Goal: Find contact information: Find contact information

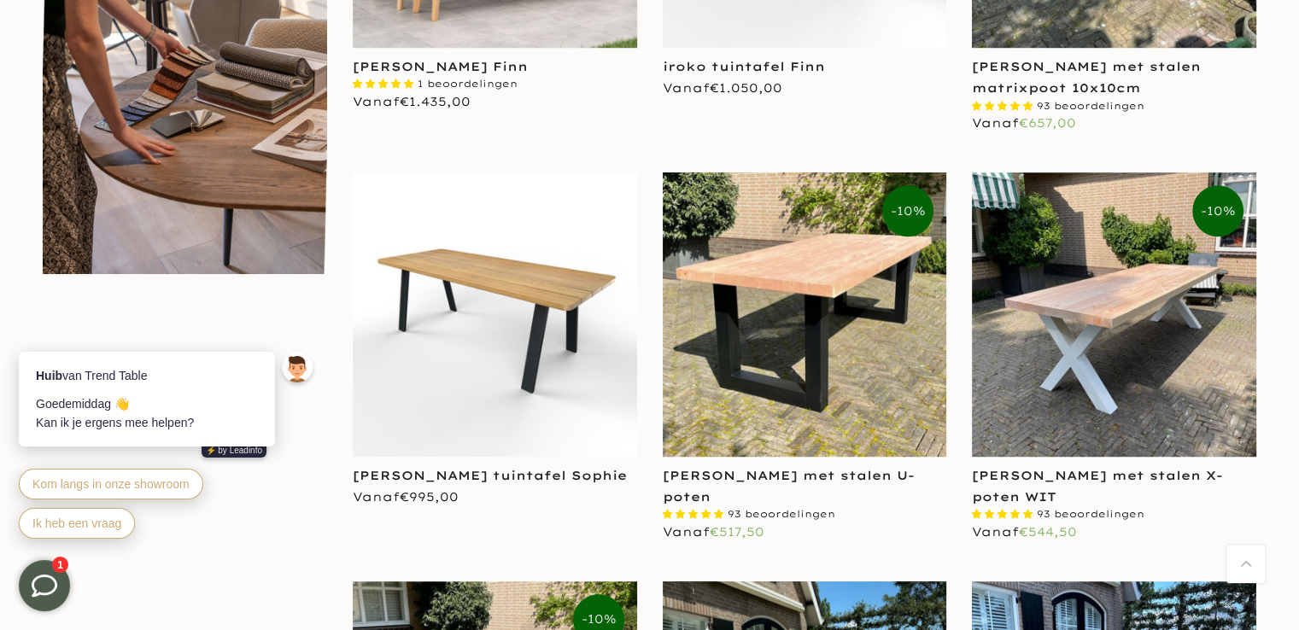
scroll to position [1110, 0]
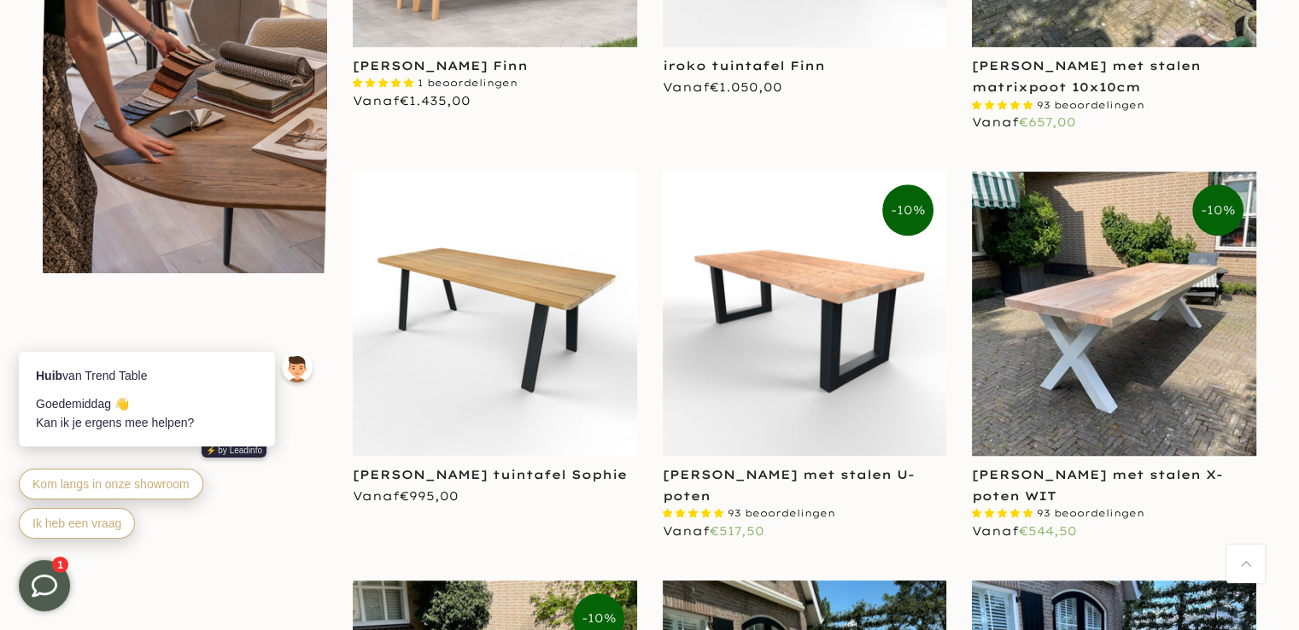
click at [735, 338] on img at bounding box center [805, 314] width 284 height 284
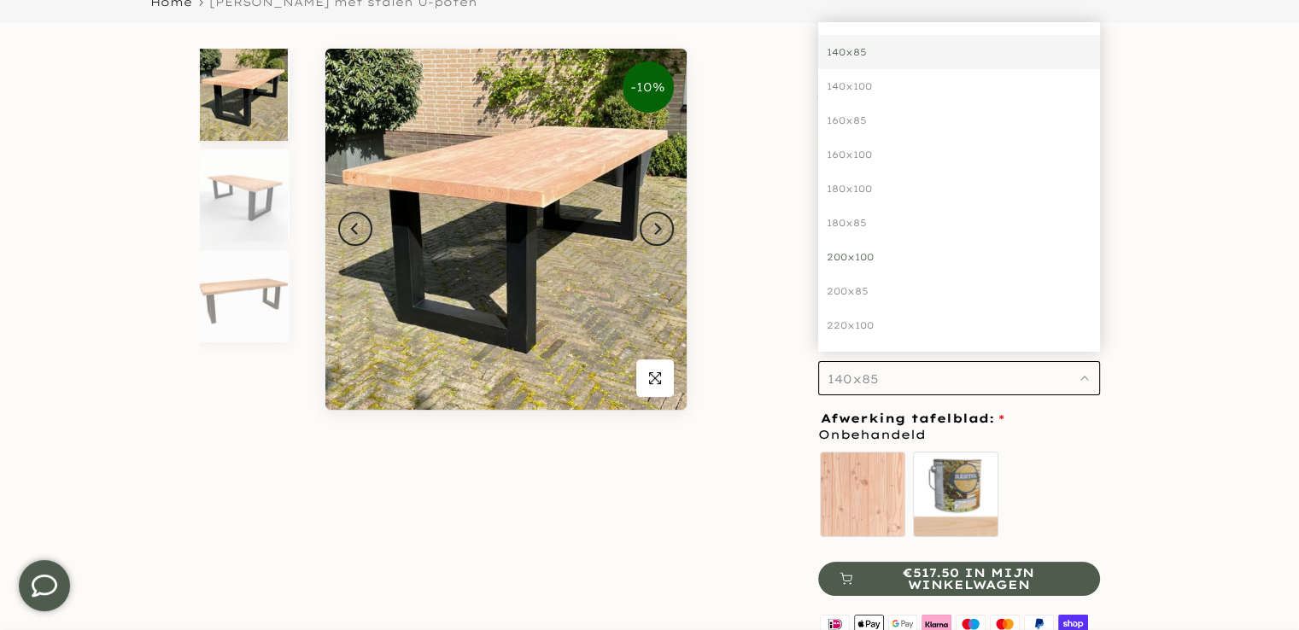
click at [870, 244] on div "200x100" at bounding box center [959, 257] width 282 height 34
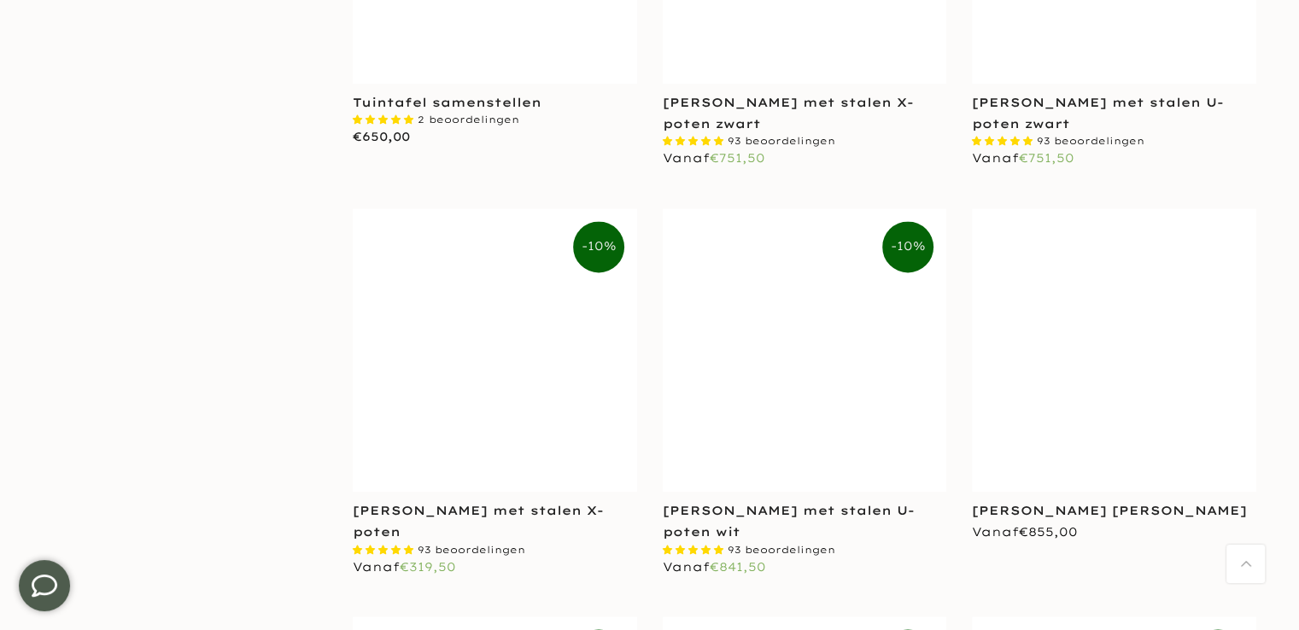
scroll to position [2303, 0]
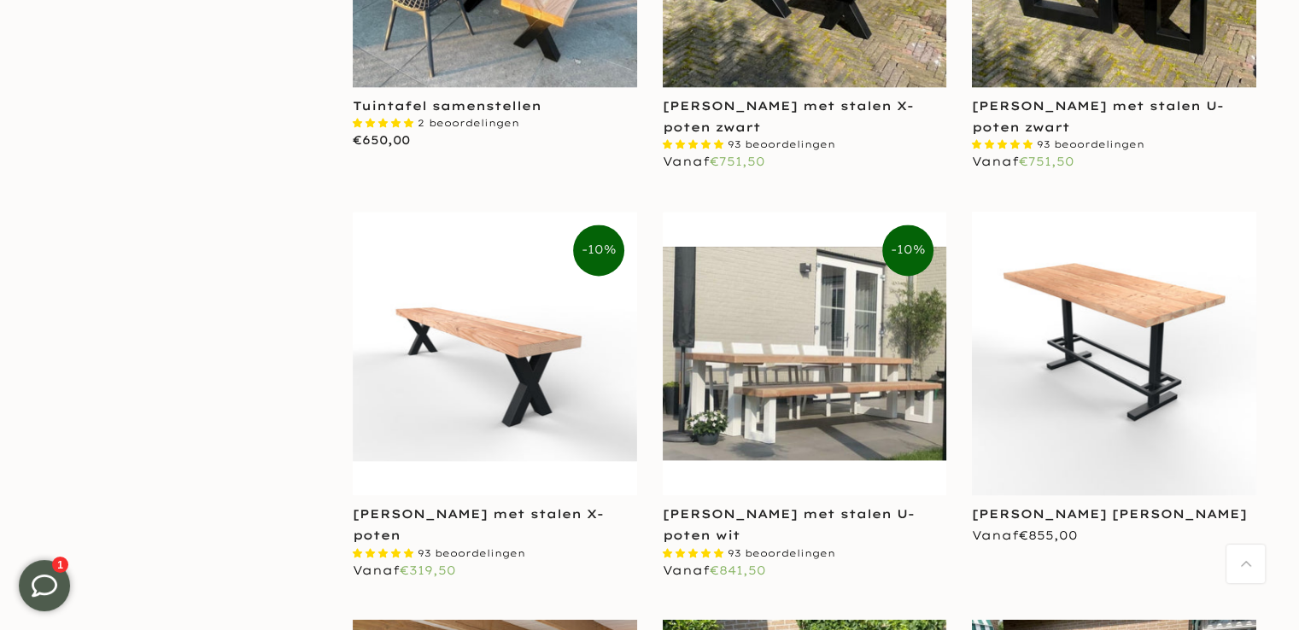
click at [1075, 397] on img at bounding box center [1114, 354] width 284 height 284
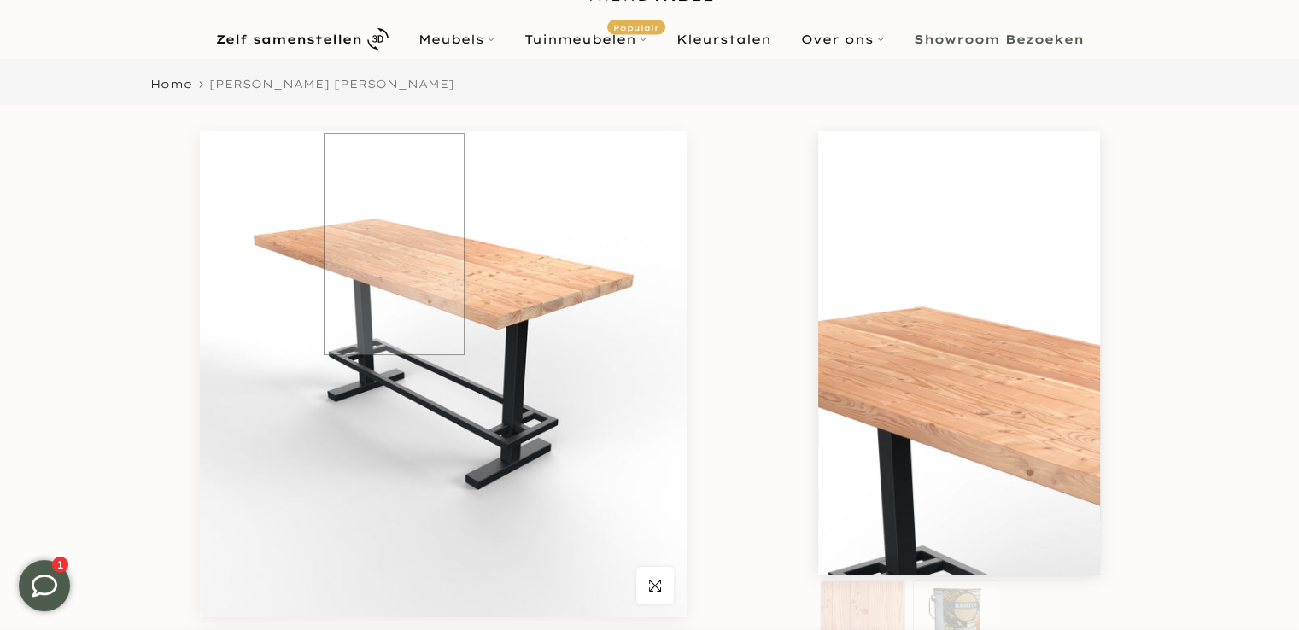
scroll to position [82, 0]
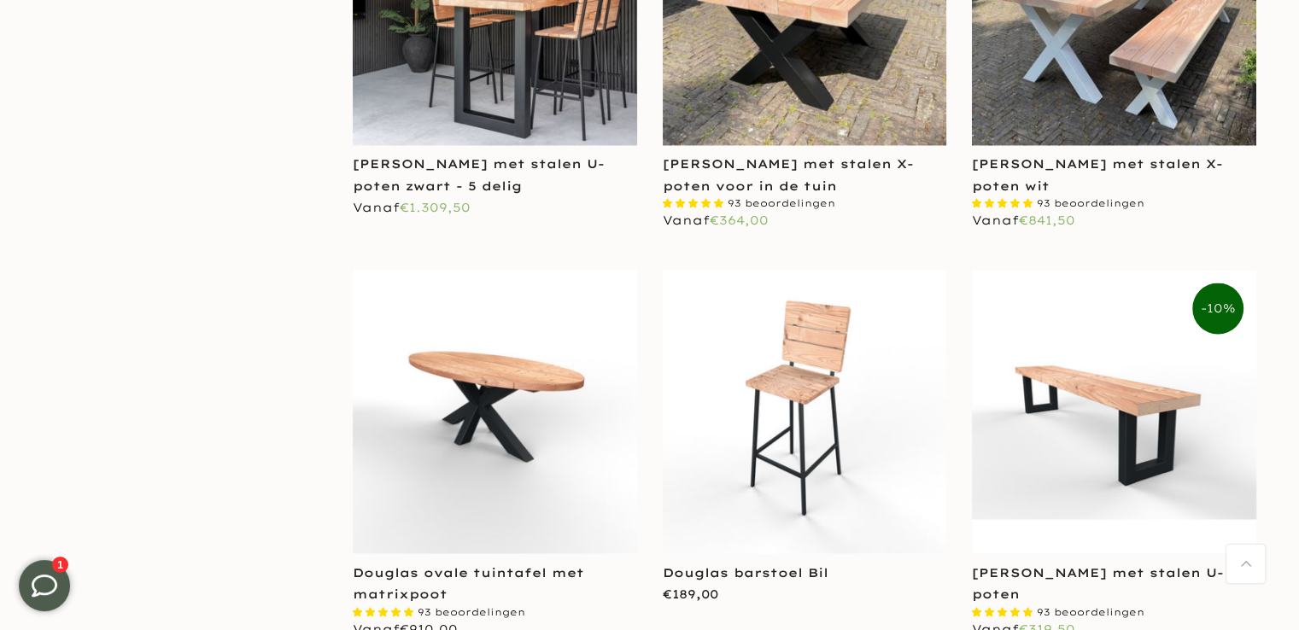
scroll to position [3072, 0]
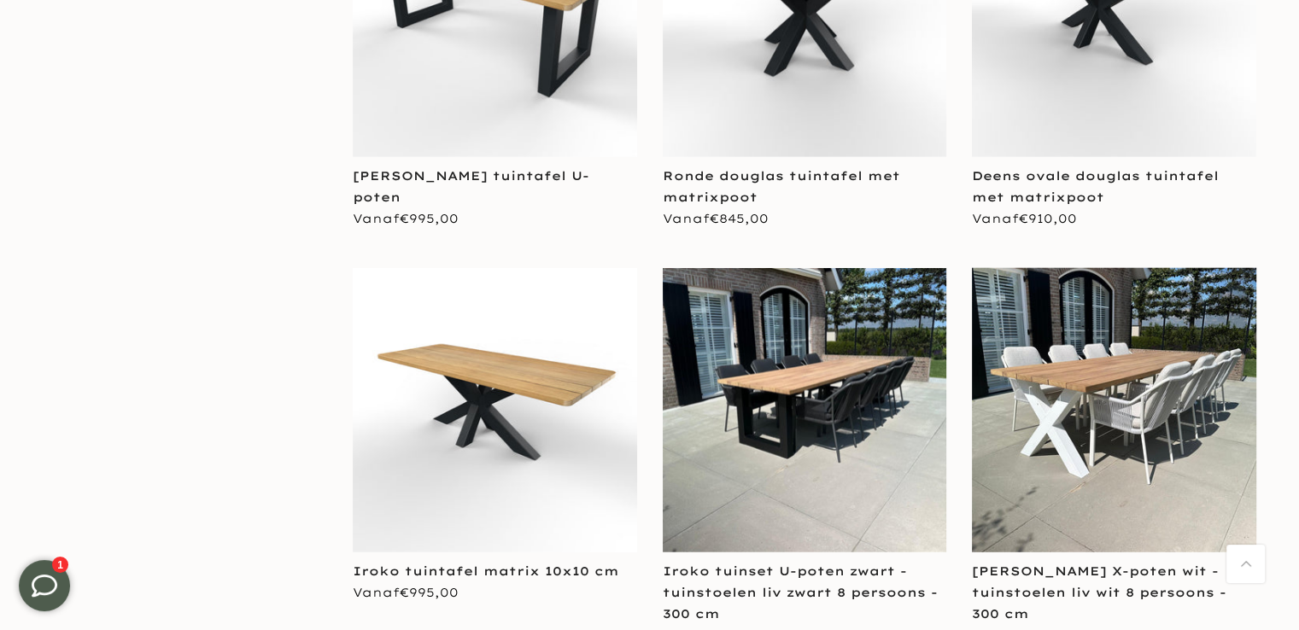
scroll to position [4263, 0]
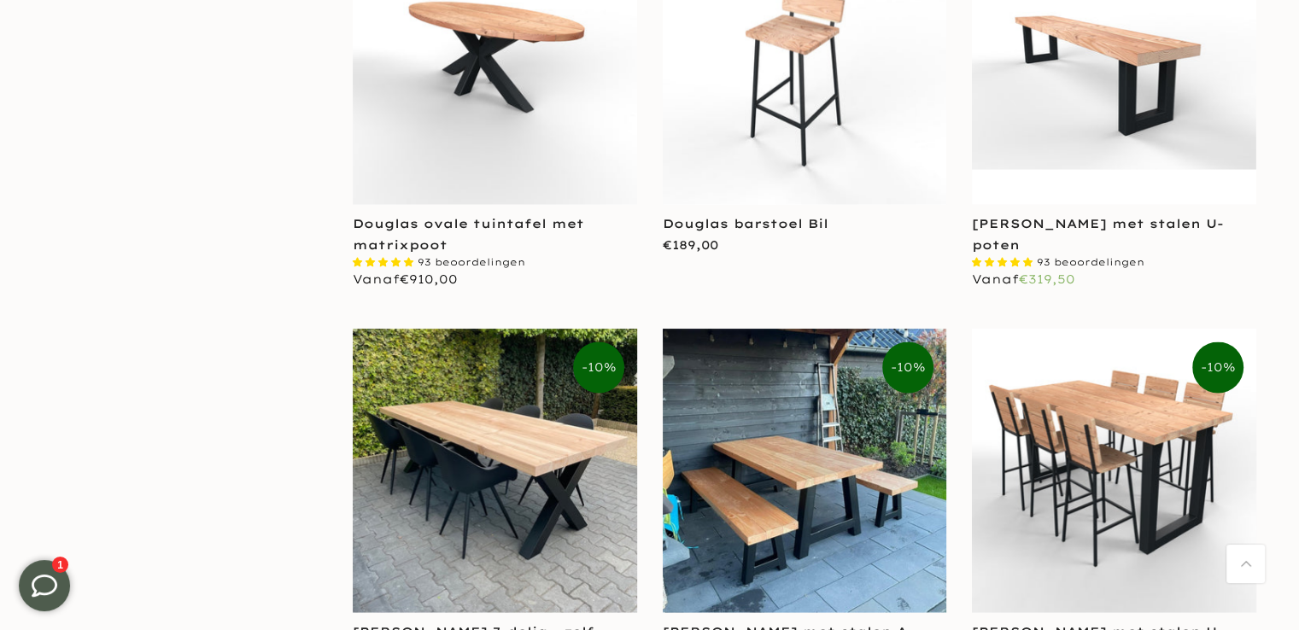
scroll to position [3409, 0]
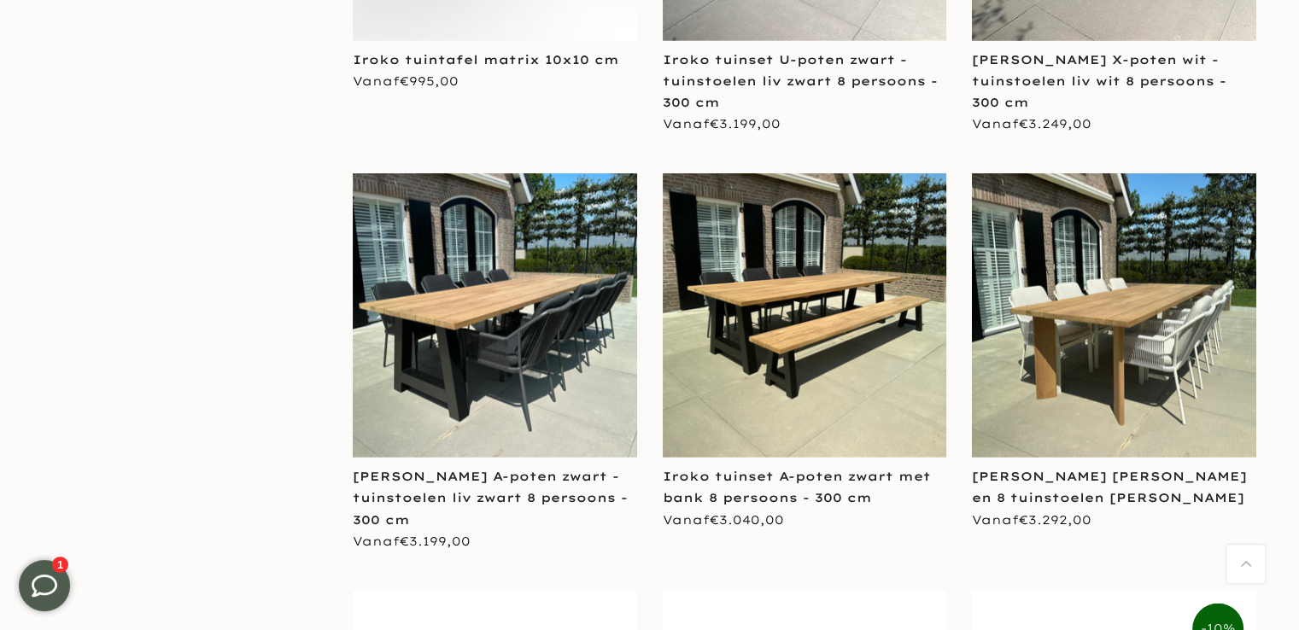
scroll to position [5035, 0]
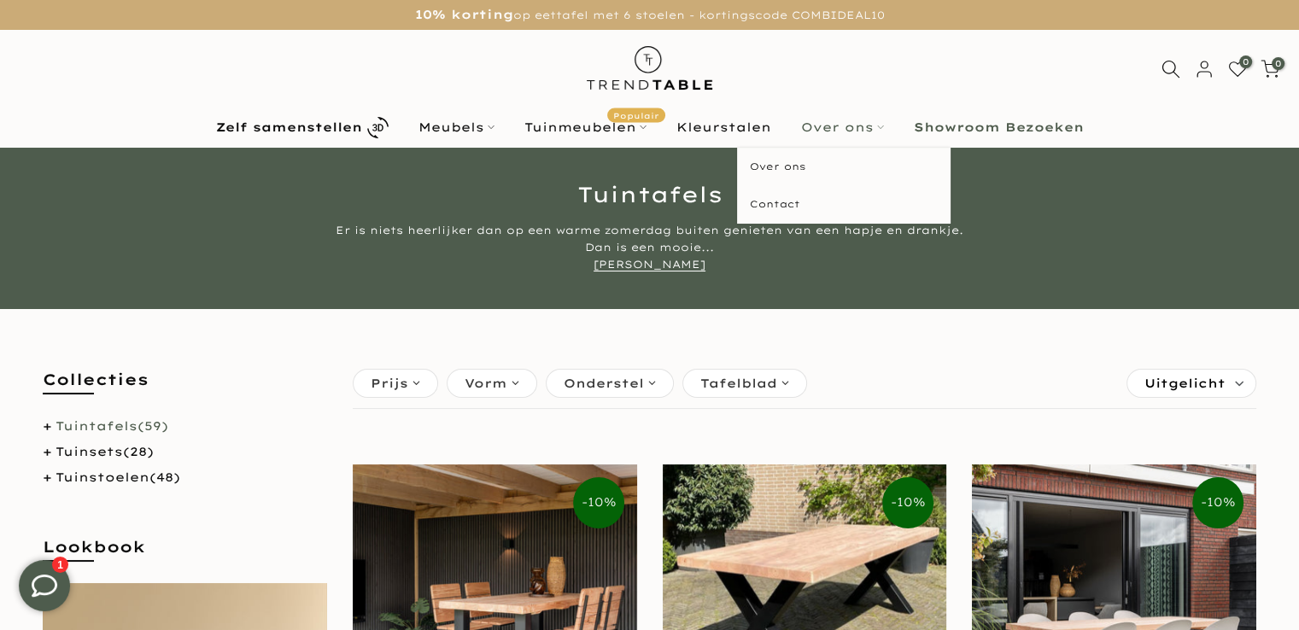
click at [858, 131] on link "Over ons" at bounding box center [842, 127] width 113 height 20
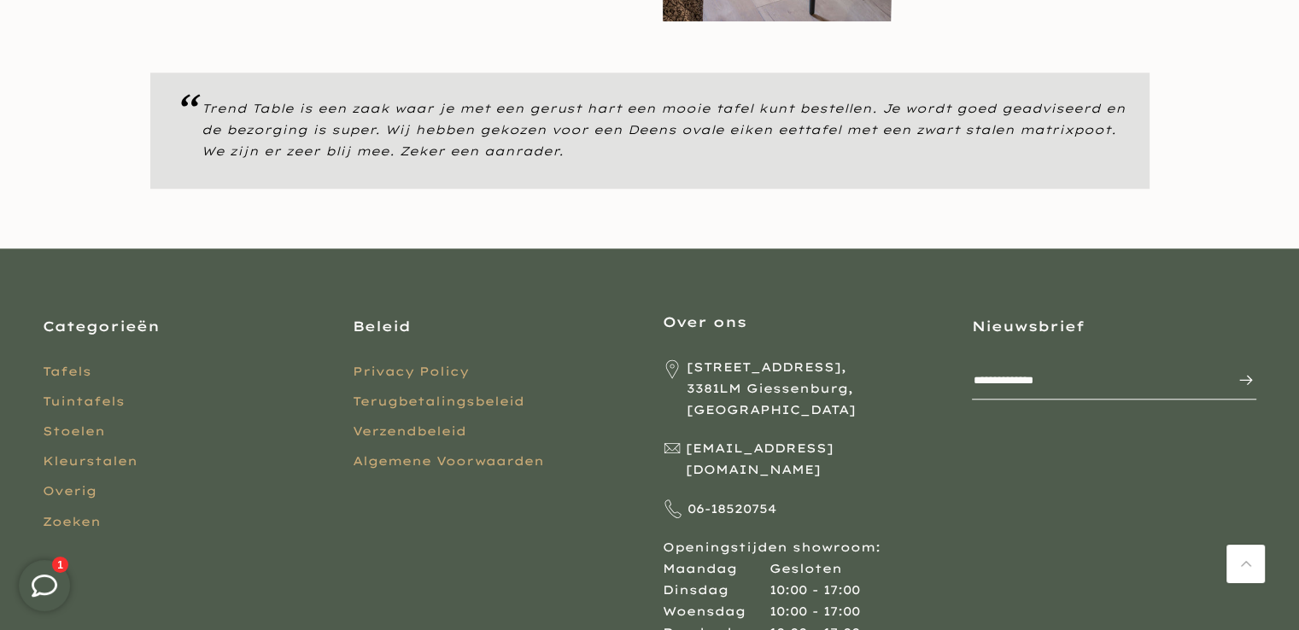
scroll to position [1537, 0]
drag, startPoint x: 864, startPoint y: 431, endPoint x: 687, endPoint y: 438, distance: 177.8
click at [687, 439] on p "[EMAIL_ADDRESS][DOMAIN_NAME]" at bounding box center [805, 460] width 284 height 43
copy span "[EMAIL_ADDRESS][DOMAIN_NAME]"
